Goal: Task Accomplishment & Management: Complete application form

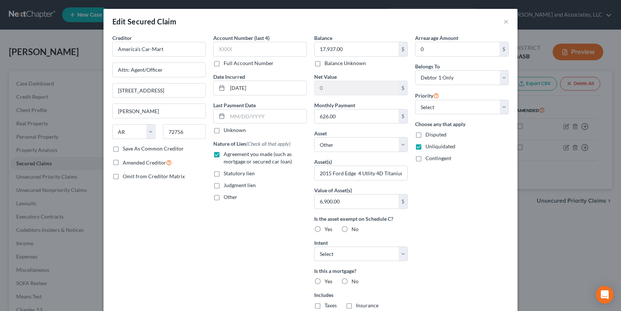
select select "2"
select select "0"
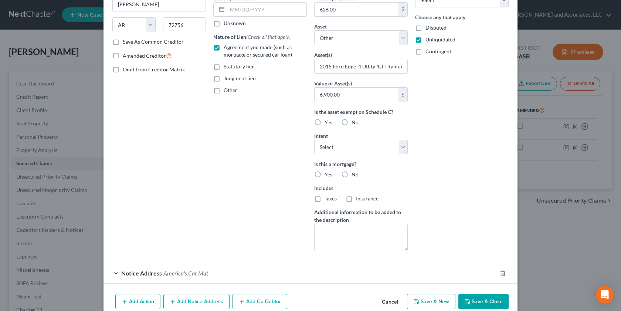
scroll to position [118, 0]
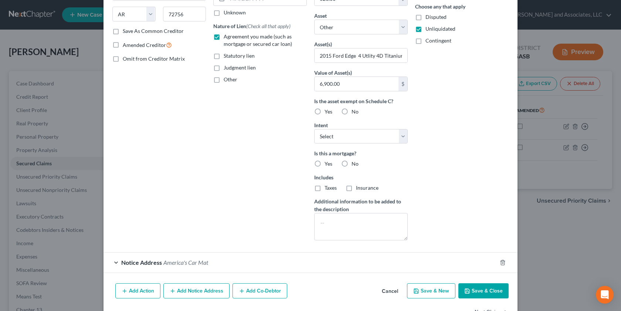
click at [352, 113] on label "No" at bounding box center [355, 111] width 7 height 7
click at [355, 113] on input "No" at bounding box center [357, 110] width 5 height 5
radio input "true"
click at [402, 142] on select "Select Surrender Redeem Reaffirm Avoid Other" at bounding box center [361, 136] width 94 height 15
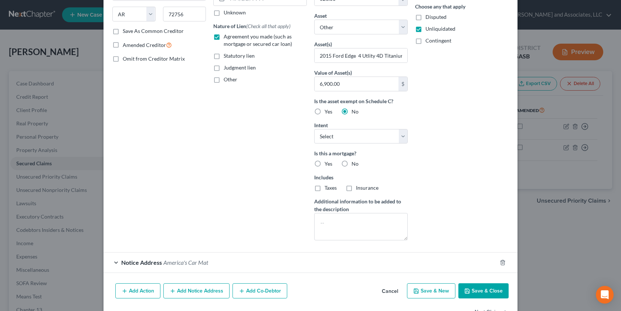
click at [352, 164] on label "No" at bounding box center [355, 163] width 7 height 7
click at [355, 164] on input "No" at bounding box center [357, 162] width 5 height 5
radio input "true"
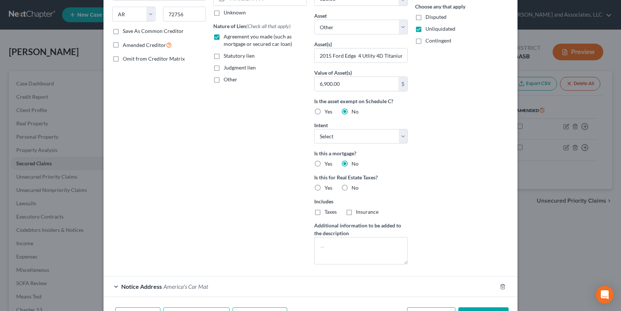
click at [352, 190] on label "No" at bounding box center [355, 187] width 7 height 7
click at [355, 189] on input "No" at bounding box center [357, 186] width 5 height 5
radio input "true"
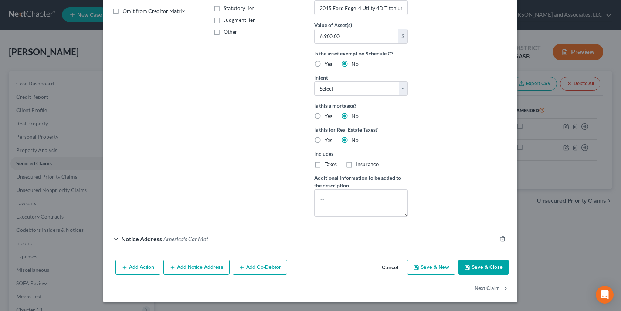
click at [478, 264] on button "Save & Close" at bounding box center [484, 268] width 50 height 16
select select
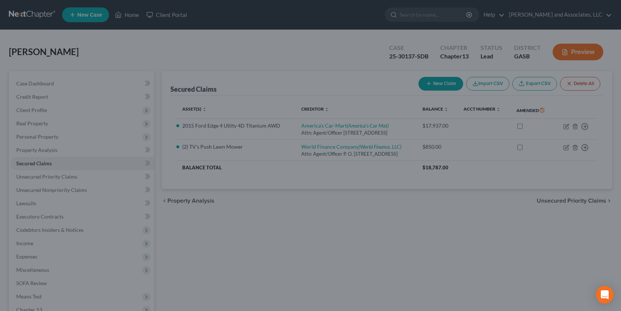
scroll to position [84, 0]
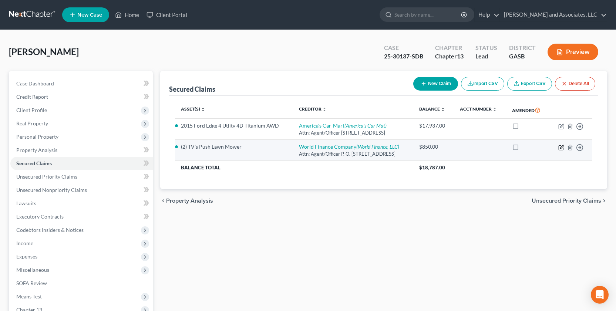
click at [561, 149] on icon "button" at bounding box center [561, 148] width 6 height 6
select select "45"
select select "0"
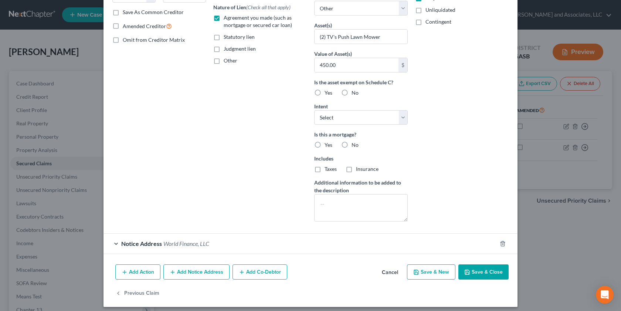
scroll to position [141, 0]
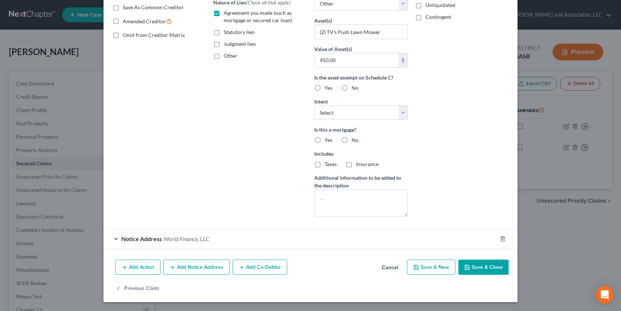
click at [352, 139] on label "No" at bounding box center [355, 139] width 7 height 7
click at [355, 139] on input "No" at bounding box center [357, 138] width 5 height 5
radio input "true"
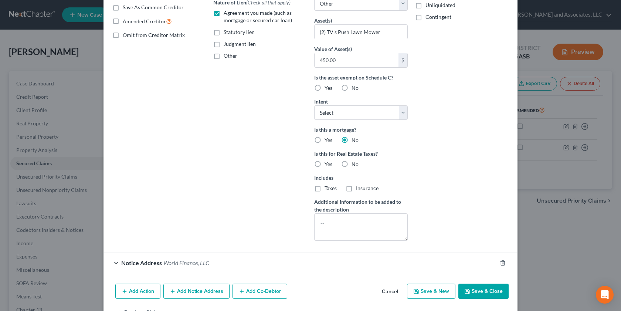
click at [352, 163] on label "No" at bounding box center [355, 163] width 7 height 7
click at [355, 163] on input "No" at bounding box center [357, 162] width 5 height 5
radio input "true"
click at [477, 292] on button "Save & Close" at bounding box center [484, 292] width 50 height 16
select select
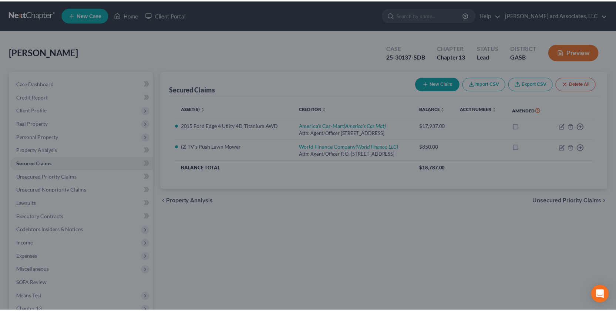
scroll to position [84, 0]
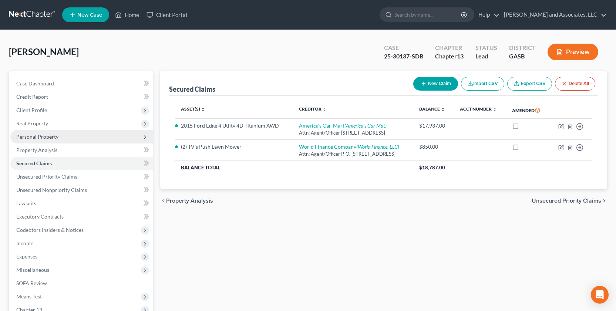
click at [59, 138] on span "Personal Property" at bounding box center [81, 136] width 142 height 13
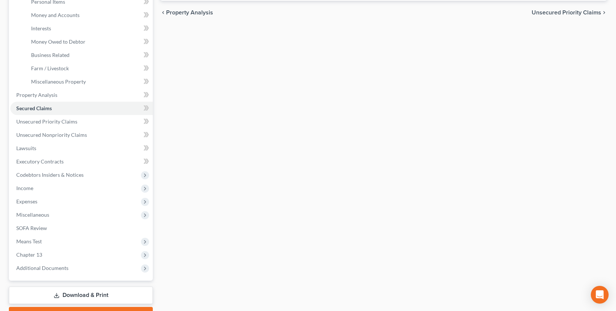
scroll to position [189, 0]
click at [68, 121] on span "Unsecured Priority Claims" at bounding box center [46, 121] width 61 height 6
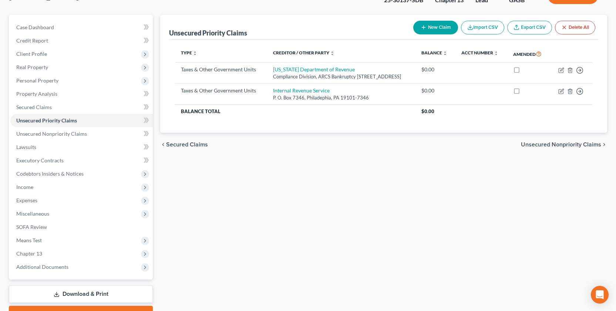
scroll to position [95, 0]
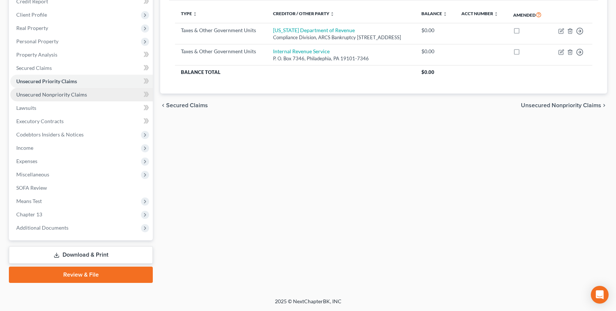
click at [82, 95] on span "Unsecured Nonpriority Claims" at bounding box center [51, 94] width 71 height 6
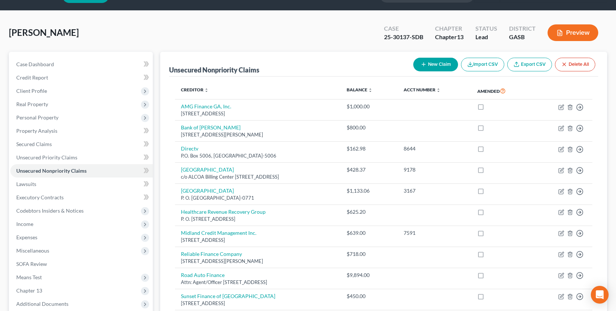
scroll to position [98, 0]
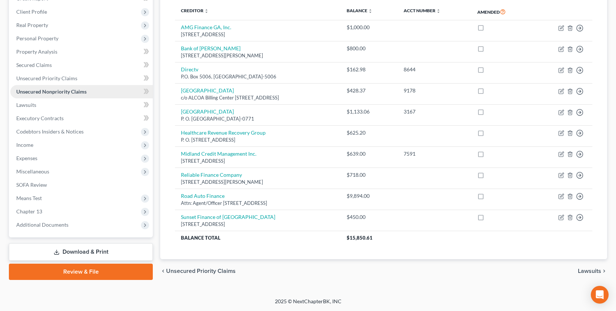
click at [67, 93] on span "Unsecured Nonpriority Claims" at bounding box center [51, 91] width 70 height 6
click at [65, 91] on span "Unsecured Nonpriority Claims" at bounding box center [51, 91] width 70 height 6
click at [57, 37] on span "Personal Property" at bounding box center [37, 38] width 42 height 6
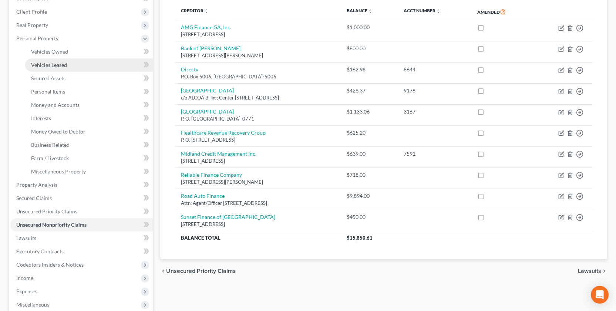
click at [69, 64] on link "Vehicles Leased" at bounding box center [89, 64] width 128 height 13
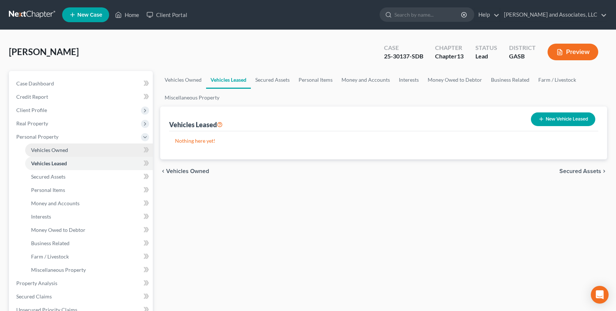
click at [64, 148] on span "Vehicles Owned" at bounding box center [49, 150] width 37 height 6
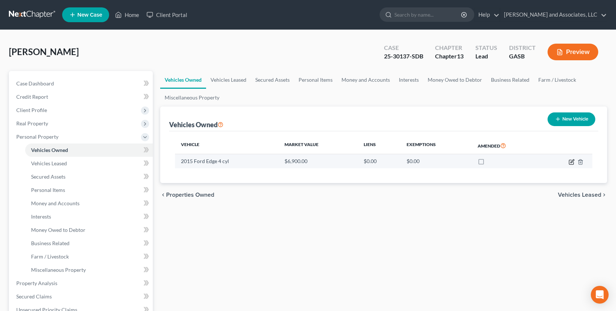
click at [571, 160] on icon "button" at bounding box center [571, 162] width 6 height 6
select select "0"
select select "11"
select select "3"
select select "0"
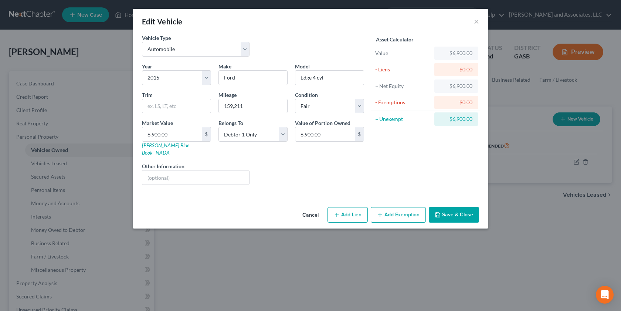
click at [412, 207] on button "Add Exemption" at bounding box center [398, 215] width 55 height 16
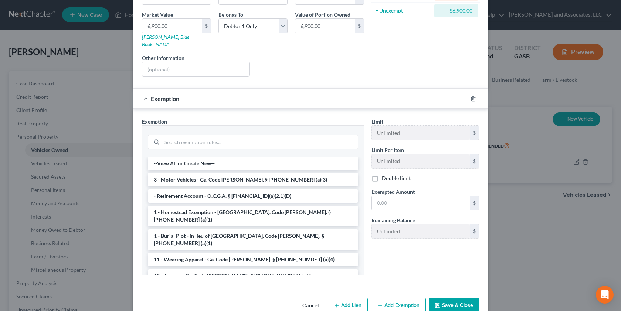
scroll to position [111, 0]
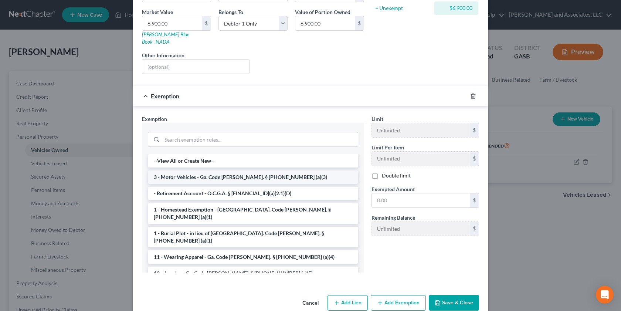
click at [275, 171] on li "3 - Motor Vehicles - Ga. Code [PERSON_NAME]. § [PHONE_NUMBER] (a)(3)" at bounding box center [253, 176] width 210 height 13
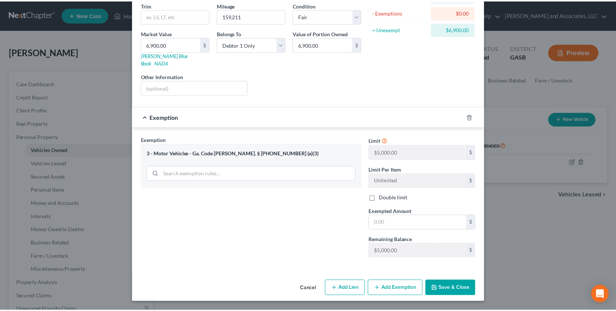
scroll to position [82, 0]
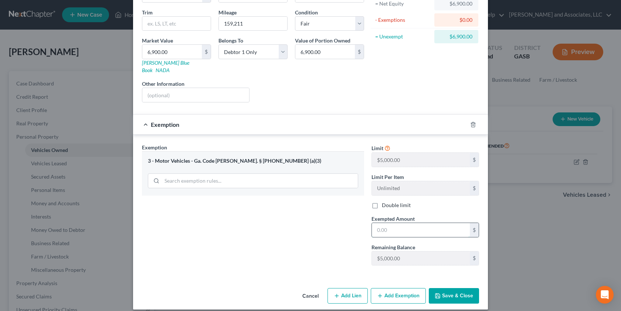
click at [379, 223] on input "text" at bounding box center [421, 230] width 98 height 14
type input "0.00"
click at [455, 288] on button "Save & Close" at bounding box center [454, 296] width 50 height 16
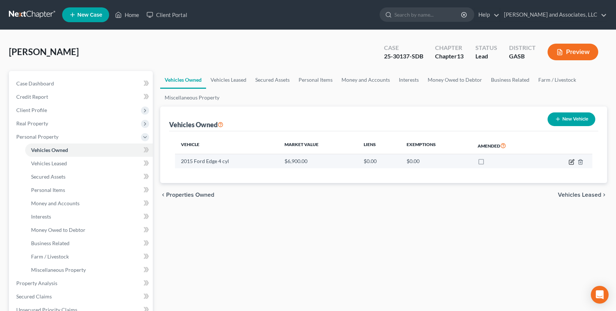
click at [570, 163] on icon "button" at bounding box center [571, 162] width 6 height 6
select select "0"
select select "11"
select select "3"
select select "0"
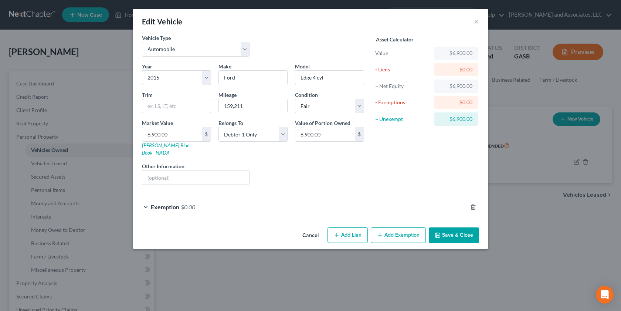
drag, startPoint x: 448, startPoint y: 230, endPoint x: 462, endPoint y: 234, distance: 14.7
click at [449, 230] on button "Save & Close" at bounding box center [454, 235] width 50 height 16
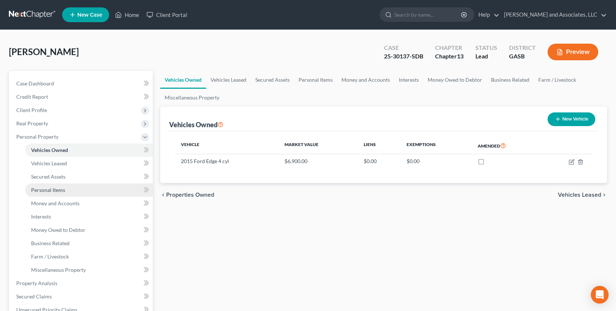
click at [60, 189] on span "Personal Items" at bounding box center [48, 190] width 34 height 6
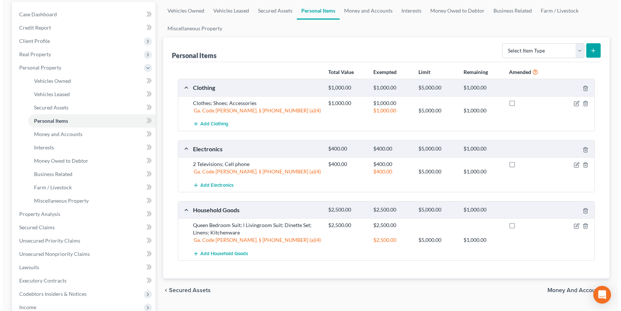
scroll to position [71, 0]
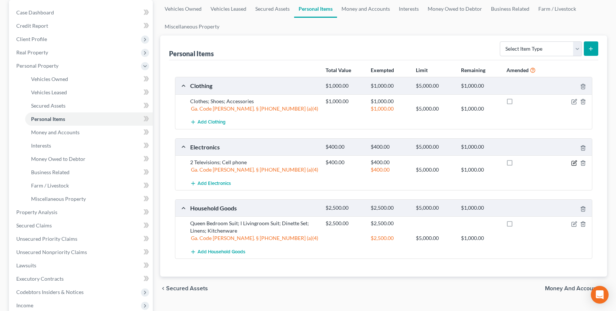
click at [574, 162] on icon "button" at bounding box center [574, 161] width 3 height 3
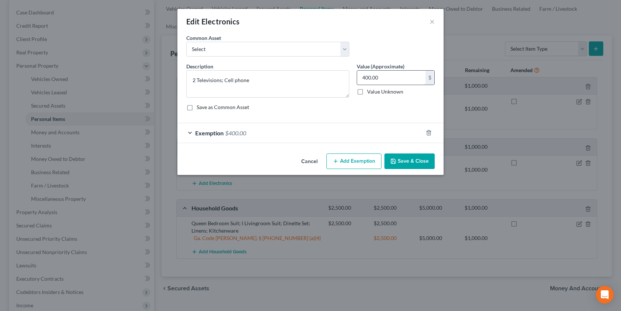
click at [386, 79] on input "400.00" at bounding box center [391, 78] width 68 height 14
type input "450.00"
click at [188, 132] on div "Exemption $400.00" at bounding box center [300, 133] width 246 height 20
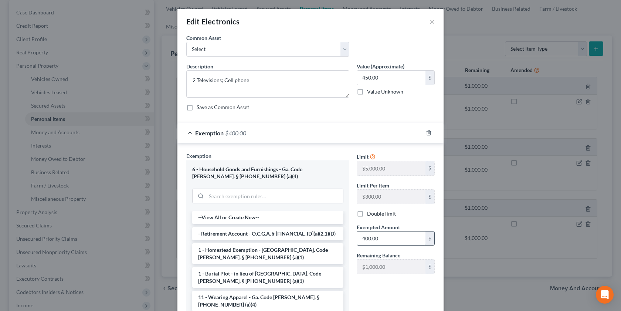
click at [385, 243] on input "400.00" at bounding box center [391, 238] width 68 height 14
type input "450.00"
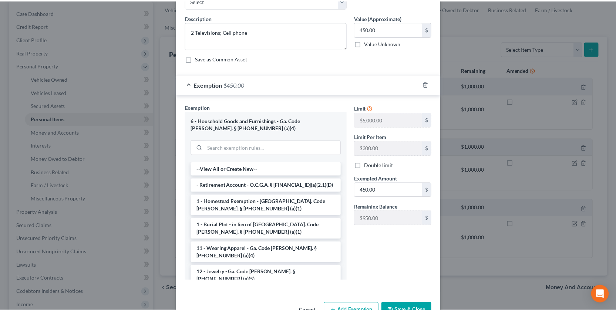
scroll to position [54, 0]
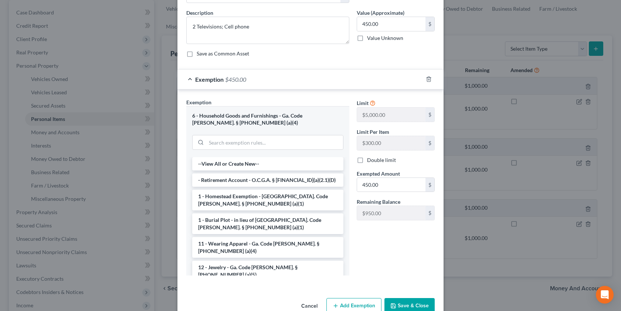
click at [410, 305] on button "Save & Close" at bounding box center [410, 306] width 50 height 16
